Goal: Check status: Check status

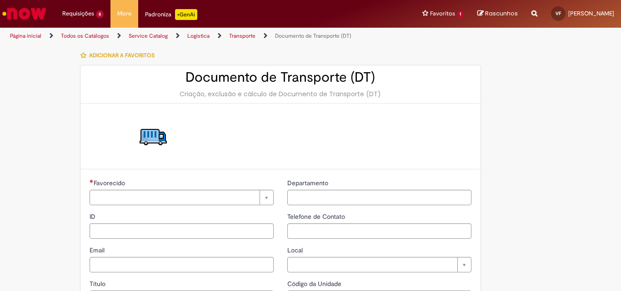
type input "**********"
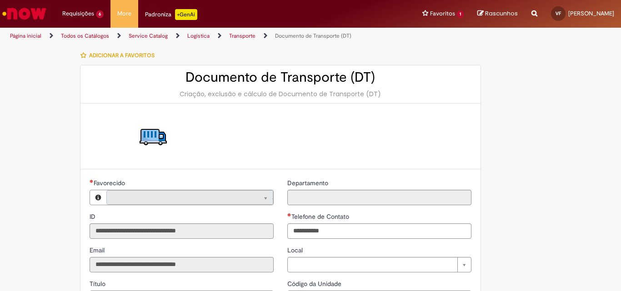
type input "**********"
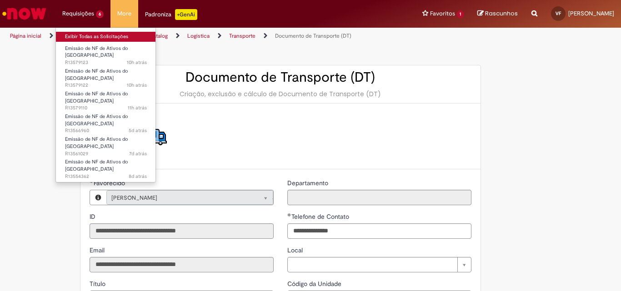
click at [83, 37] on link "Exibir Todas as Solicitações" at bounding box center [106, 37] width 100 height 10
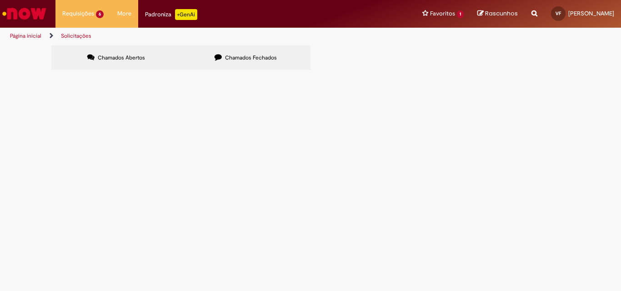
click at [237, 59] on span "Chamados Fechados" at bounding box center [251, 57] width 52 height 7
click at [0, 0] on span "Emissão de NF de Ativos do [GEOGRAPHIC_DATA]" at bounding box center [0, 0] width 0 height 0
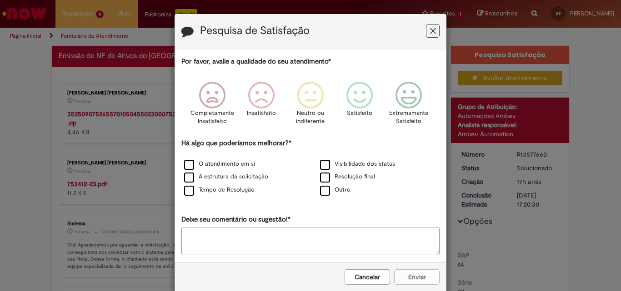
click at [430, 32] on icon "Feedback" at bounding box center [433, 31] width 6 height 10
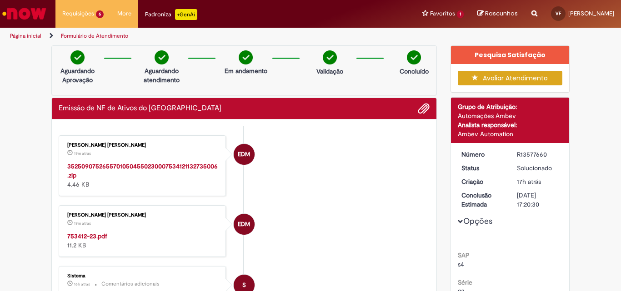
click at [85, 185] on div "35250907526557010504550230007534121132735006.zip 4.46 KB" at bounding box center [142, 175] width 151 height 27
click at [89, 239] on strong "753412-23.pdf" at bounding box center [87, 236] width 40 height 8
click at [24, 19] on img "Ir para a Homepage" at bounding box center [24, 14] width 47 height 18
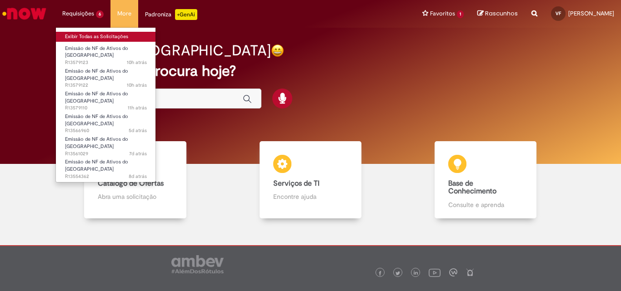
click at [87, 33] on link "Exibir Todas as Solicitações" at bounding box center [106, 37] width 100 height 10
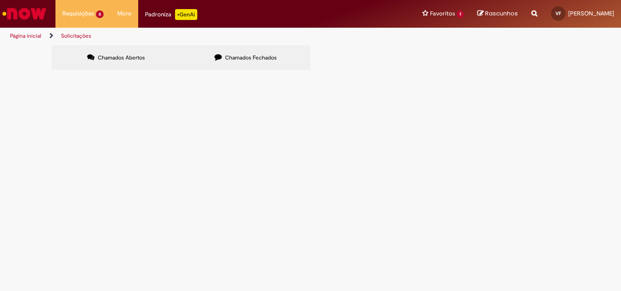
click at [0, 0] on span "26 PALLETS [PERSON_NAME]" at bounding box center [0, 0] width 0 height 0
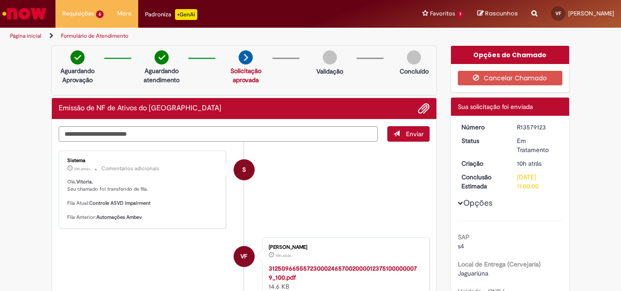
click at [33, 13] on img "Ir para a Homepage" at bounding box center [24, 14] width 47 height 18
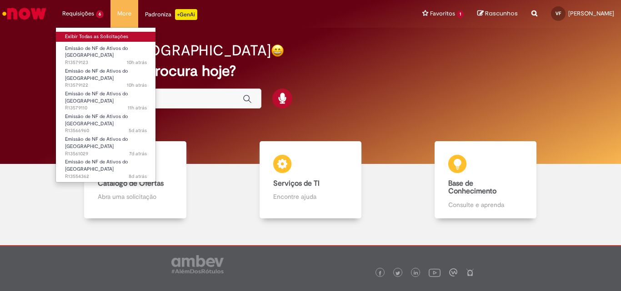
click at [93, 37] on link "Exibir Todas as Solicitações" at bounding box center [106, 37] width 100 height 10
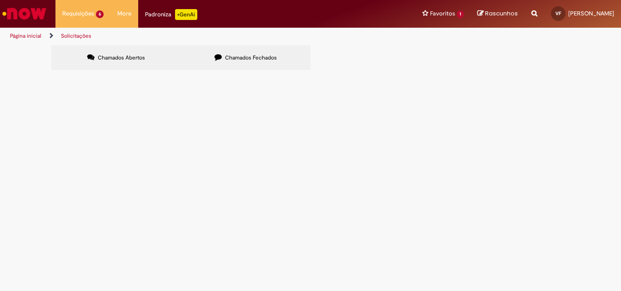
click at [18, 13] on img "Ir para a Homepage" at bounding box center [24, 14] width 47 height 18
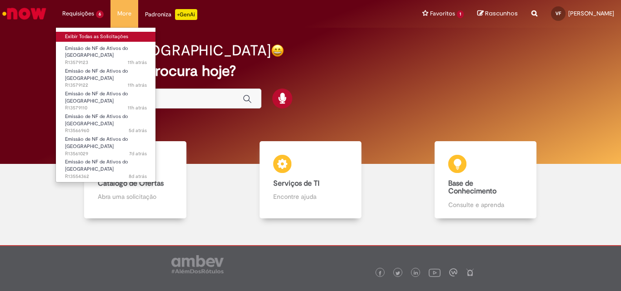
click at [80, 33] on link "Exibir Todas as Solicitações" at bounding box center [106, 37] width 100 height 10
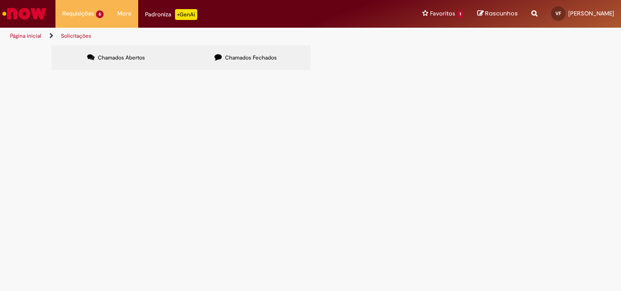
click at [0, 0] on span "Emissão de NF de Ativos do [GEOGRAPHIC_DATA]" at bounding box center [0, 0] width 0 height 0
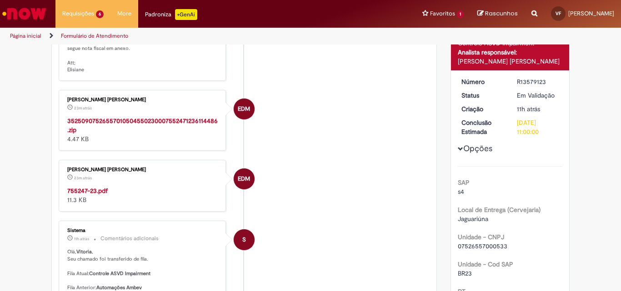
scroll to position [136, 0]
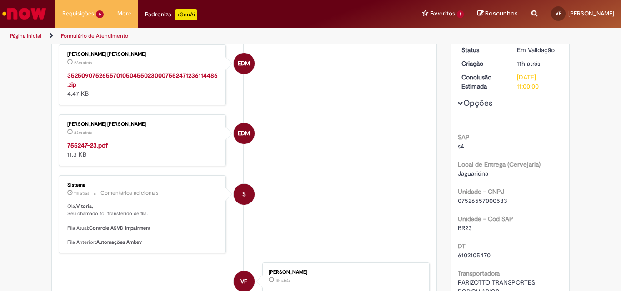
click at [85, 150] on strong "755247-23.pdf" at bounding box center [87, 145] width 40 height 8
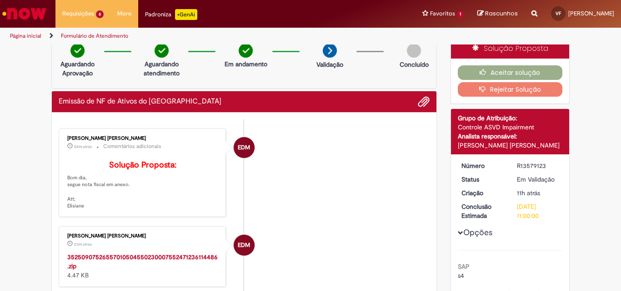
scroll to position [0, 0]
